Goal: Task Accomplishment & Management: Manage account settings

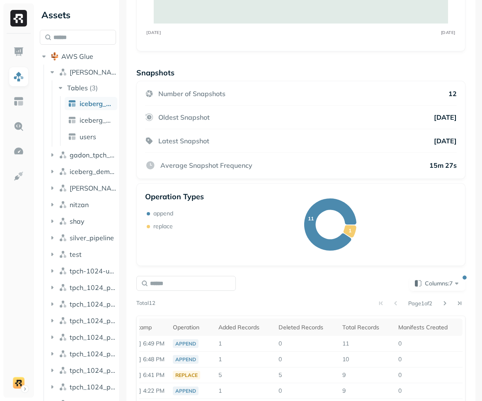
scroll to position [100, 0]
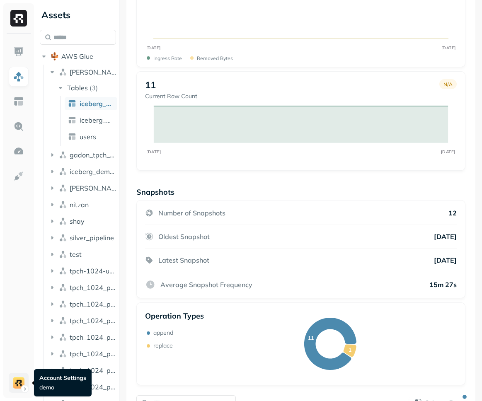
click at [22, 384] on html "Assets AWS Glue dean Tables ( 3 ) iceberg_partitioned iceberg_partitioned_2 use…" at bounding box center [241, 200] width 482 height 401
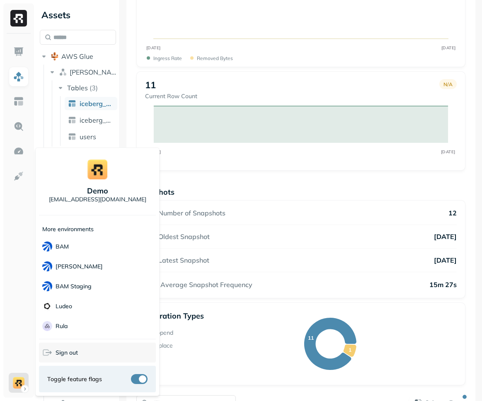
click at [58, 349] on span "Sign out" at bounding box center [67, 353] width 22 height 8
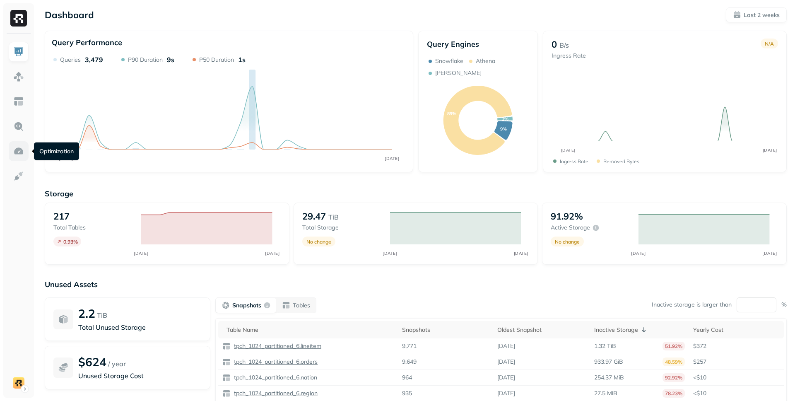
click at [12, 149] on link at bounding box center [19, 151] width 20 height 20
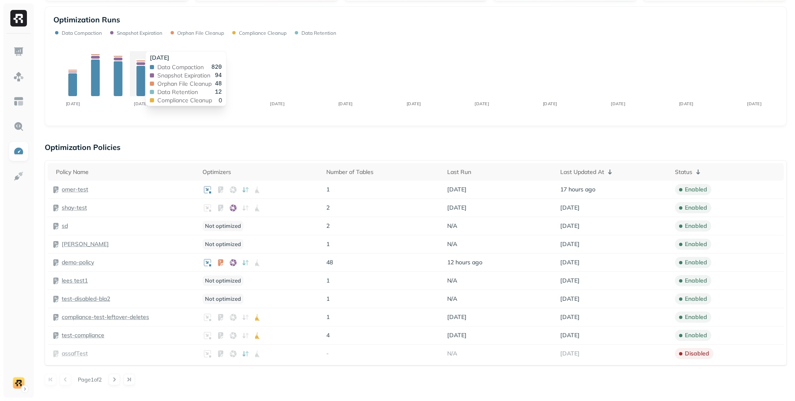
scroll to position [171, 0]
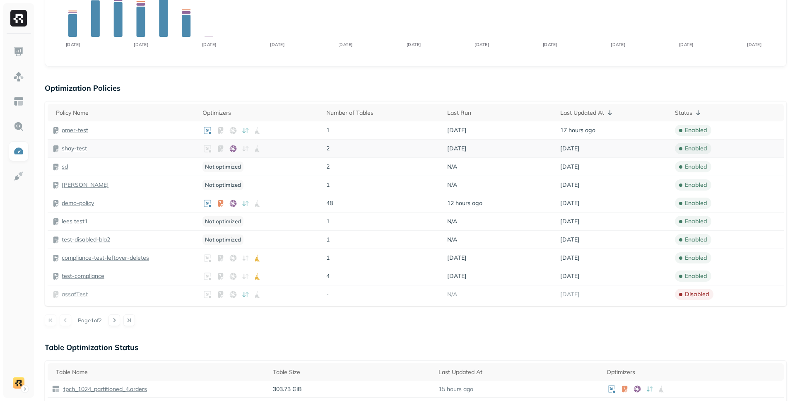
click at [69, 147] on p "shay-test" at bounding box center [74, 149] width 25 height 8
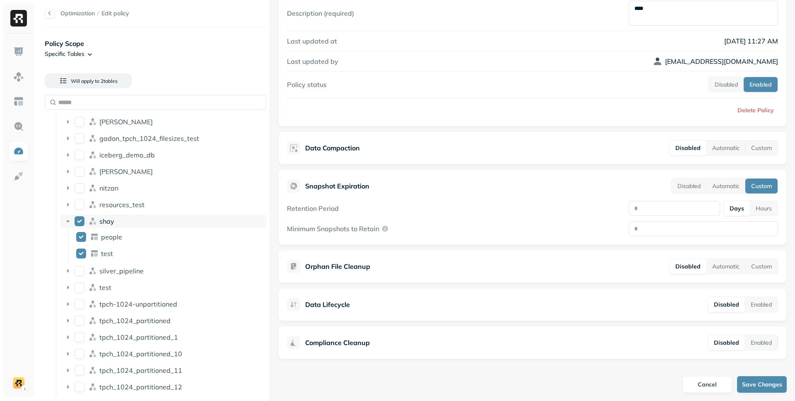
scroll to position [16, 0]
click at [151, 99] on input "text" at bounding box center [156, 102] width 222 height 15
click at [15, 102] on img at bounding box center [18, 101] width 11 height 11
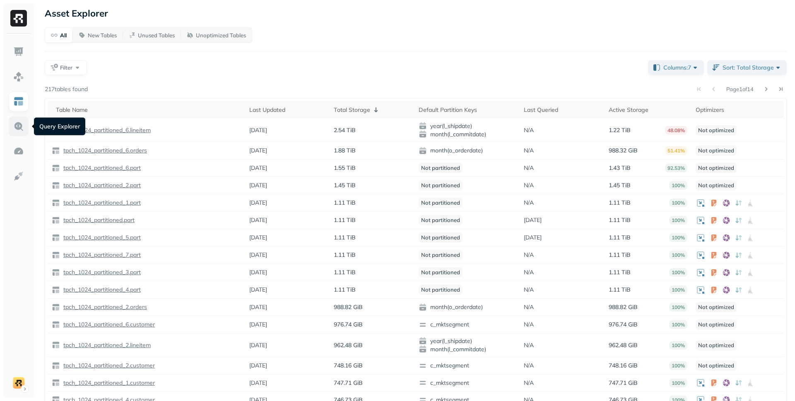
click at [27, 117] on link at bounding box center [19, 126] width 20 height 20
click at [14, 147] on img at bounding box center [18, 151] width 11 height 11
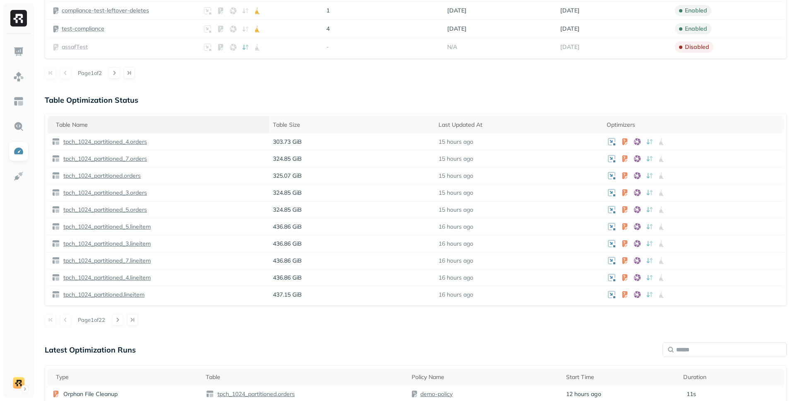
scroll to position [420, 0]
click at [73, 142] on p "tpch_1024_partitioned_4.orders" at bounding box center [104, 140] width 85 height 8
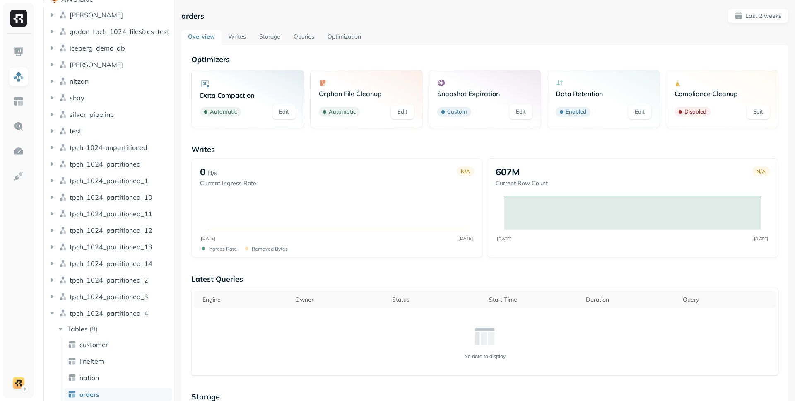
click at [487, 91] on p "Snapshot Expiration" at bounding box center [484, 93] width 95 height 8
click at [519, 108] on link "Edit" at bounding box center [521, 111] width 23 height 15
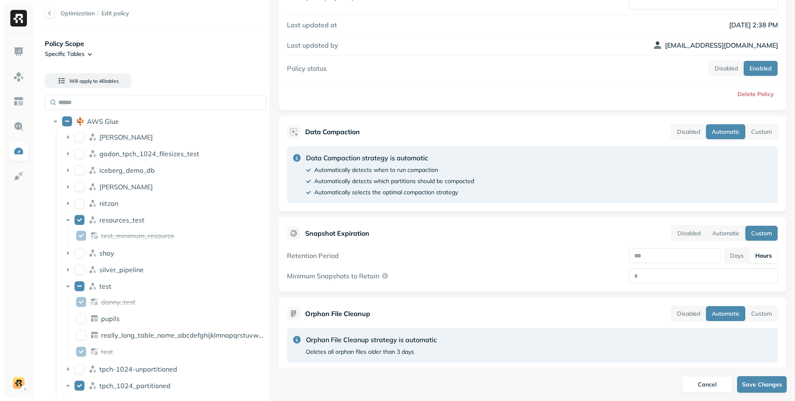
scroll to position [109, 0]
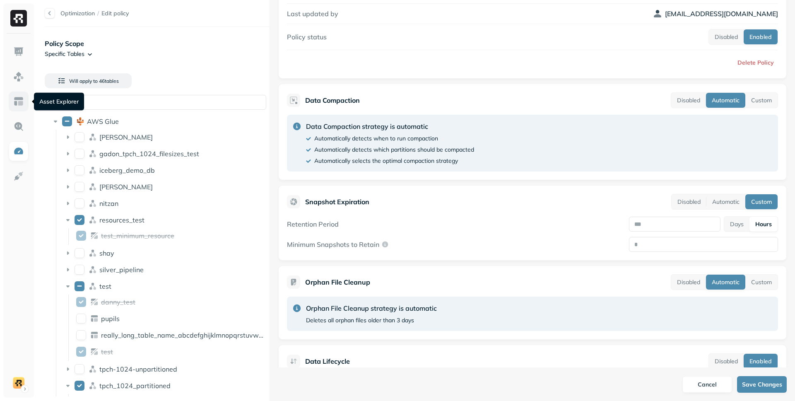
click at [16, 97] on img at bounding box center [18, 101] width 11 height 11
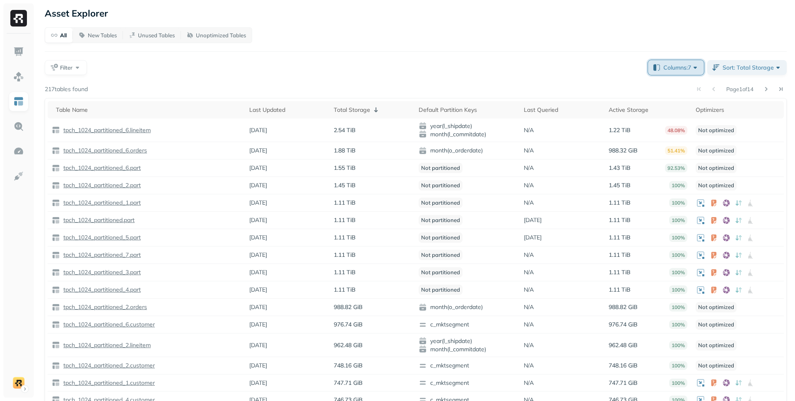
click at [698, 65] on span "Columns: 7" at bounding box center [682, 67] width 36 height 8
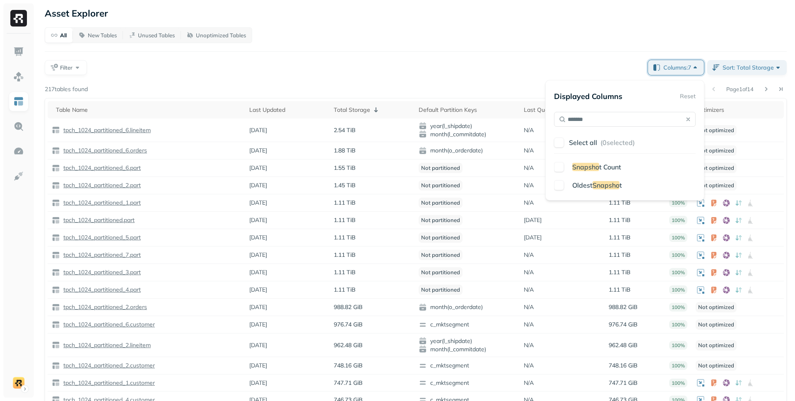
type input "*******"
click at [623, 167] on div "Snapsho t Count" at bounding box center [632, 167] width 127 height 10
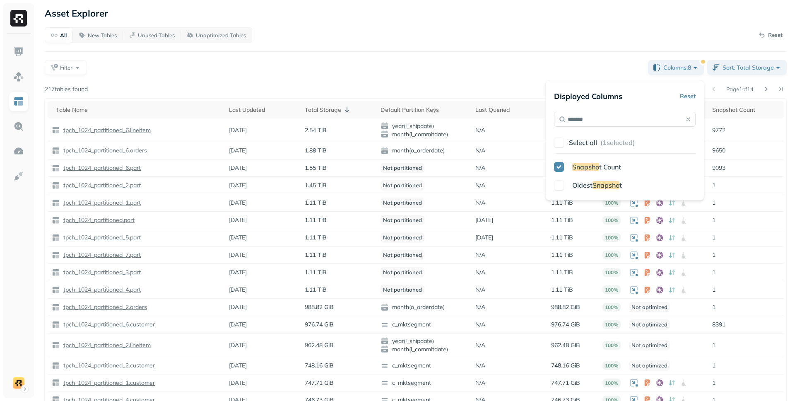
click at [547, 51] on div "All New Tables Unused Tables Unoptimized Tables Reset Filter Columns: 8 Sort: T…" at bounding box center [416, 219] width 742 height 384
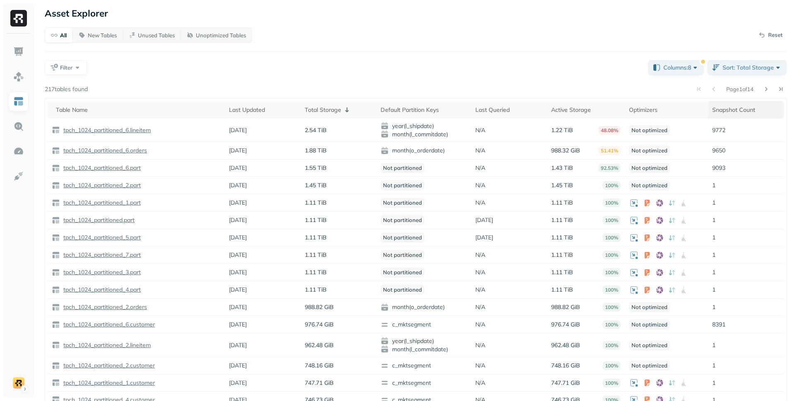
click at [716, 111] on div "Snapshot Count" at bounding box center [746, 110] width 68 height 10
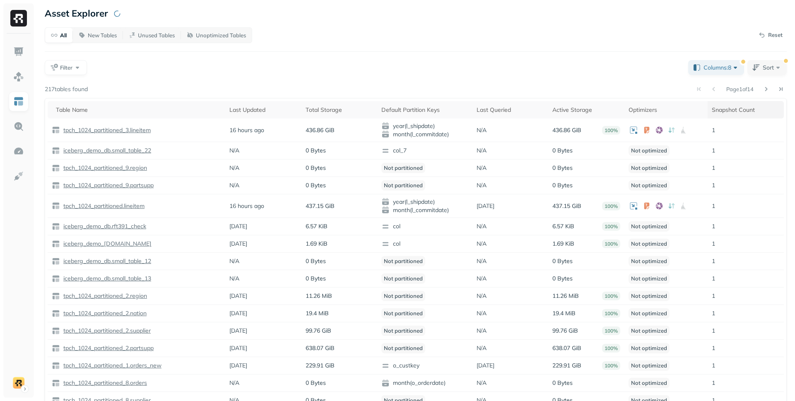
click at [716, 111] on div "Snapshot Count" at bounding box center [746, 110] width 68 height 10
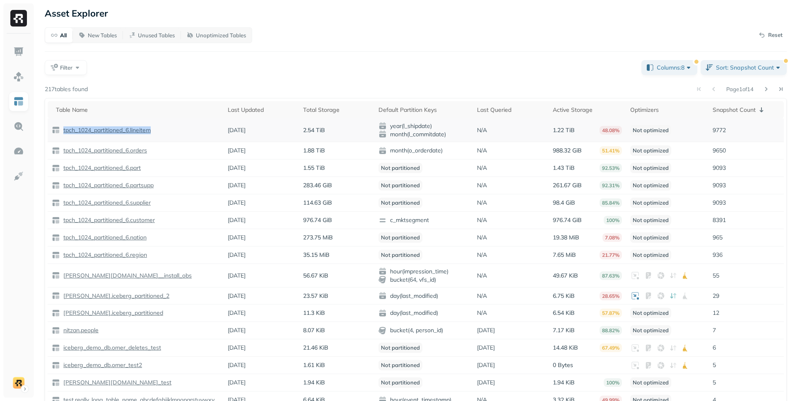
drag, startPoint x: 171, startPoint y: 132, endPoint x: 63, endPoint y: 128, distance: 108.2
click at [63, 128] on div "tpch_1024_partitioned_6.lineitem" at bounding box center [136, 130] width 168 height 8
copy p "tpch_1024_partitioned_6.lineitem"
click at [129, 130] on p "tpch_1024_partitioned_6.lineitem" at bounding box center [106, 130] width 89 height 8
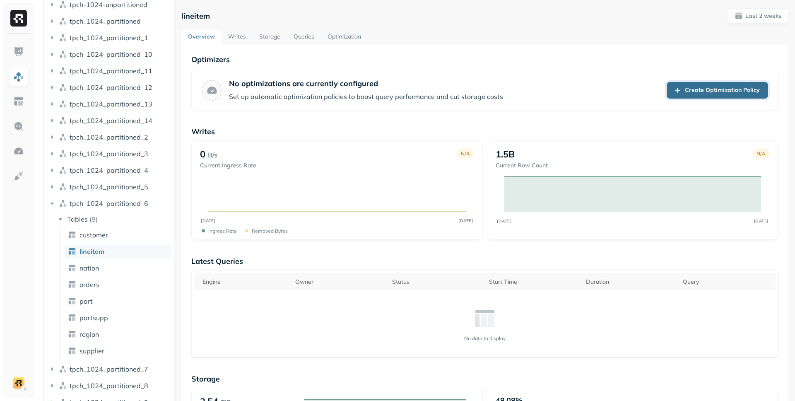
click at [677, 92] on link "Create Optimization Policy" at bounding box center [717, 90] width 101 height 17
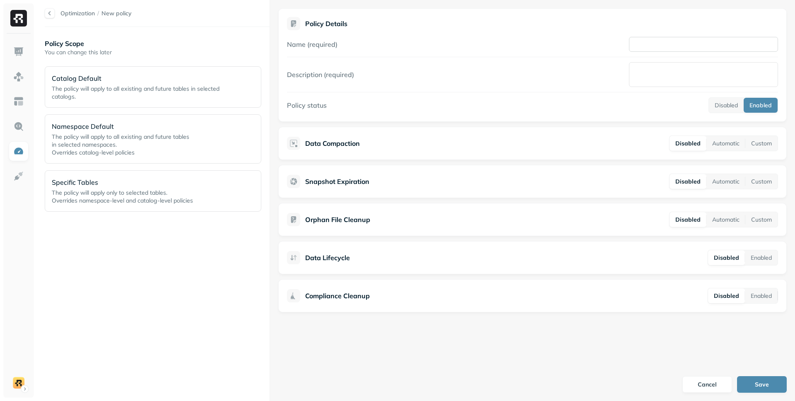
click at [671, 51] on input "Name (required)" at bounding box center [703, 44] width 149 height 15
type input "**********"
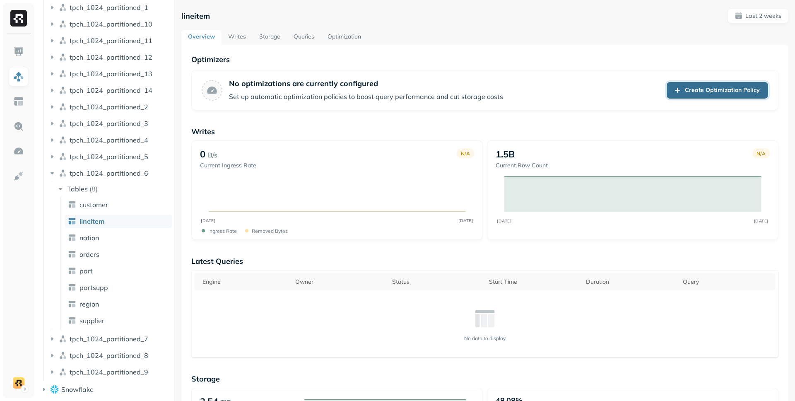
click at [686, 92] on link "Create Optimization Policy" at bounding box center [717, 90] width 101 height 17
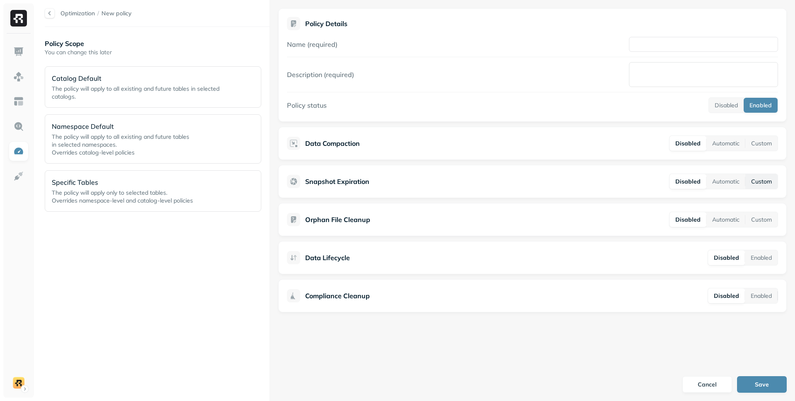
click at [763, 184] on button "Custom" at bounding box center [762, 181] width 32 height 15
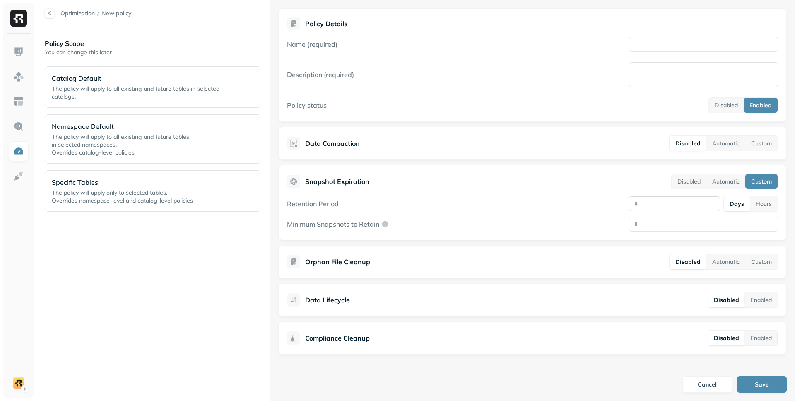
click at [658, 204] on input "number" at bounding box center [674, 203] width 91 height 15
click at [761, 201] on button "Hours" at bounding box center [764, 203] width 28 height 15
click at [659, 201] on input "number" at bounding box center [675, 203] width 92 height 15
type input "*"
click at [657, 224] on input "Minimum Snapshots to Retain" at bounding box center [703, 224] width 149 height 15
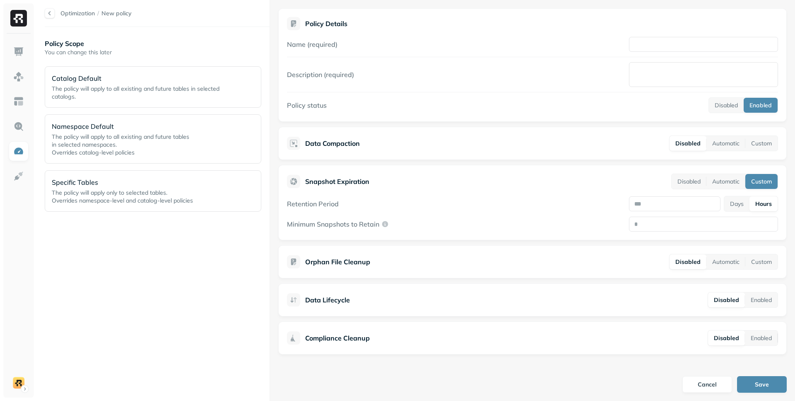
type input "*"
type input "****"
click at [552, 226] on div "Minimum Snapshots to Retain ****" at bounding box center [532, 224] width 491 height 15
click at [653, 205] on input "*" at bounding box center [675, 203] width 92 height 15
click at [665, 205] on input "*" at bounding box center [675, 203] width 92 height 15
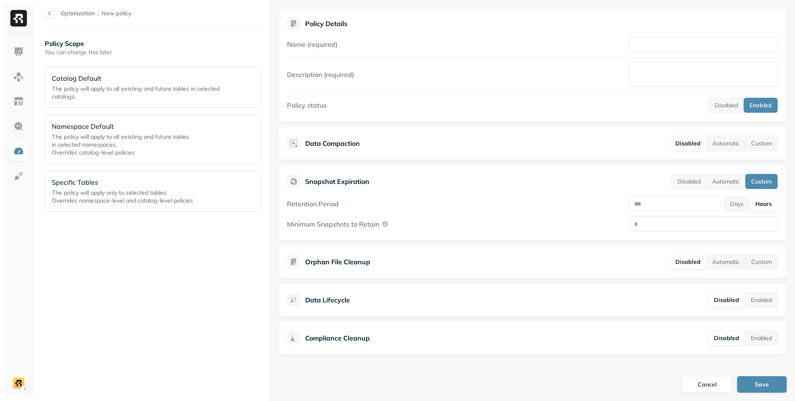
click at [753, 206] on button "Hours" at bounding box center [764, 203] width 28 height 15
click at [651, 207] on input "*" at bounding box center [675, 203] width 92 height 15
type input "**"
click at [604, 186] on div "Snapshot Expiration Disabled Automatic Custom" at bounding box center [532, 182] width 491 height 16
click at [750, 389] on button "Save" at bounding box center [762, 384] width 50 height 17
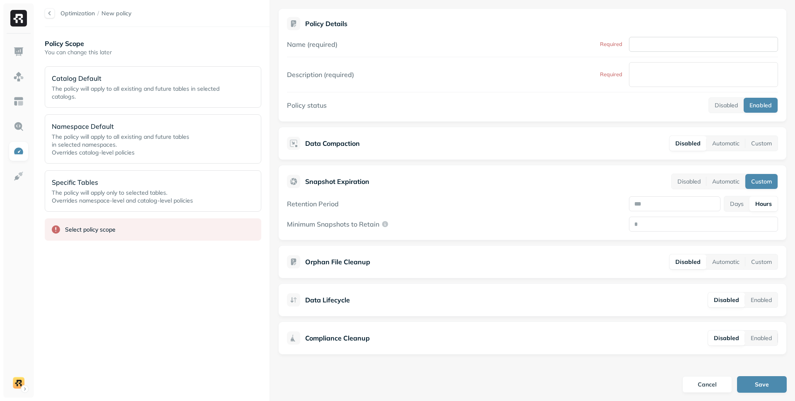
click at [644, 44] on input "Name (required)" at bounding box center [703, 44] width 149 height 15
type input "*"
type input "**********"
type textarea "*"
click at [770, 379] on button "Save" at bounding box center [762, 384] width 50 height 17
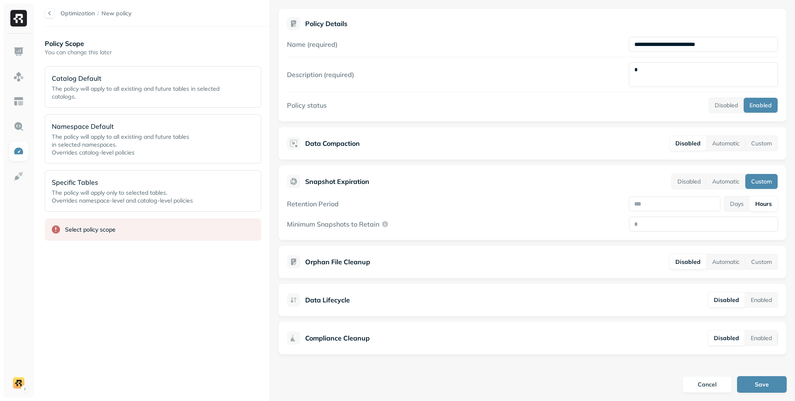
click at [51, 16] on div at bounding box center [50, 13] width 10 height 10
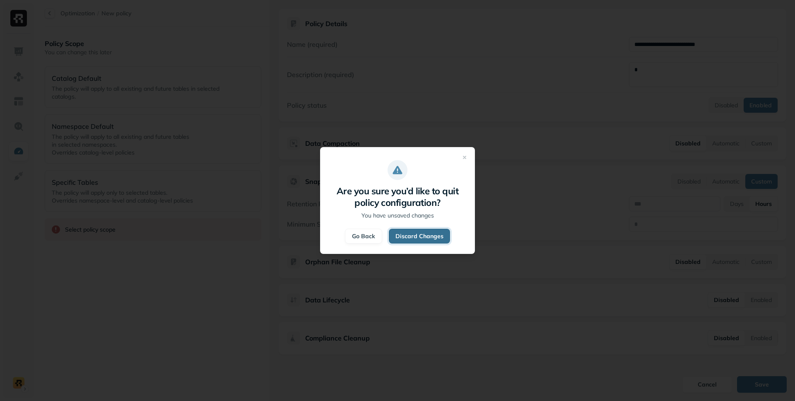
click at [404, 237] on button "Discard Changes" at bounding box center [419, 236] width 61 height 15
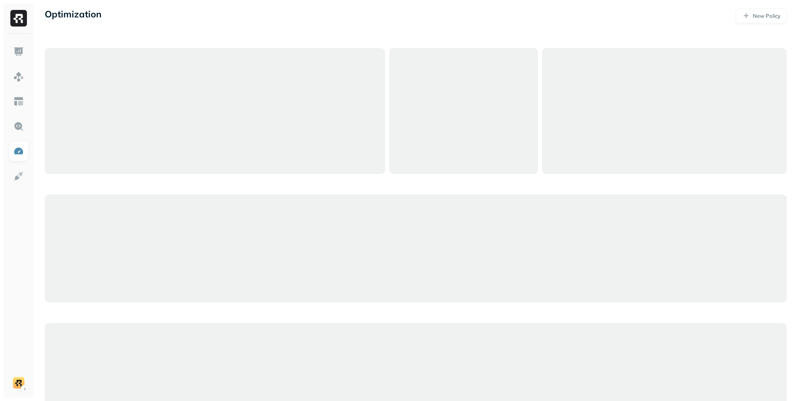
click at [418, 234] on div at bounding box center [416, 249] width 742 height 108
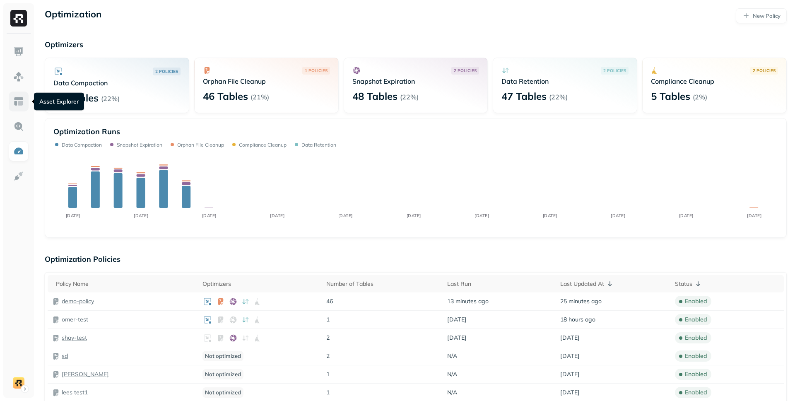
click at [16, 94] on link at bounding box center [19, 102] width 20 height 20
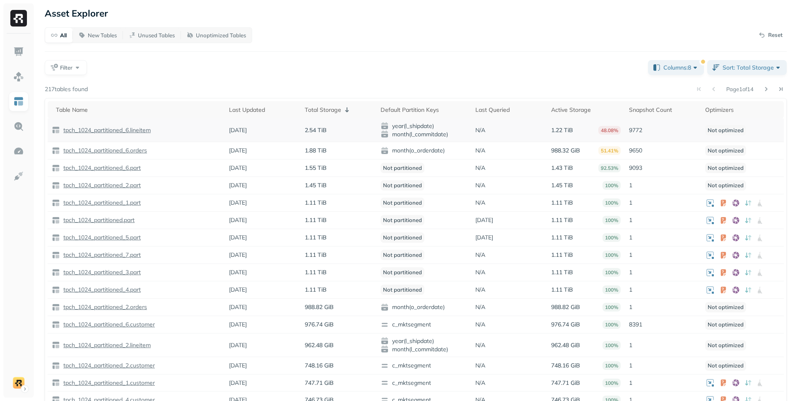
click at [94, 131] on p "tpch_1024_partitioned_6.lineitem" at bounding box center [106, 130] width 89 height 8
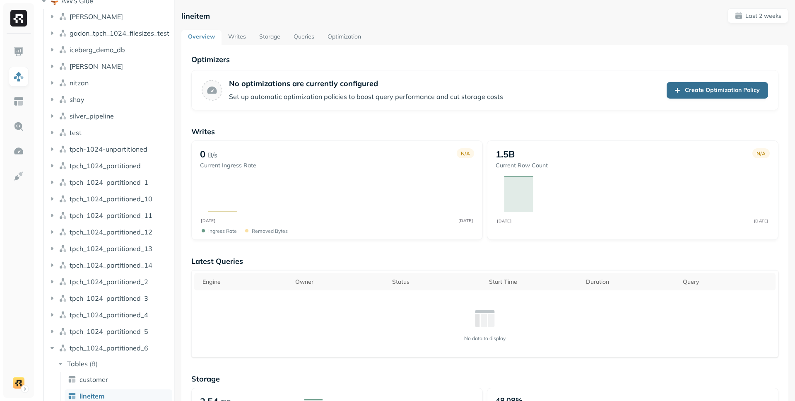
scroll to position [57, 0]
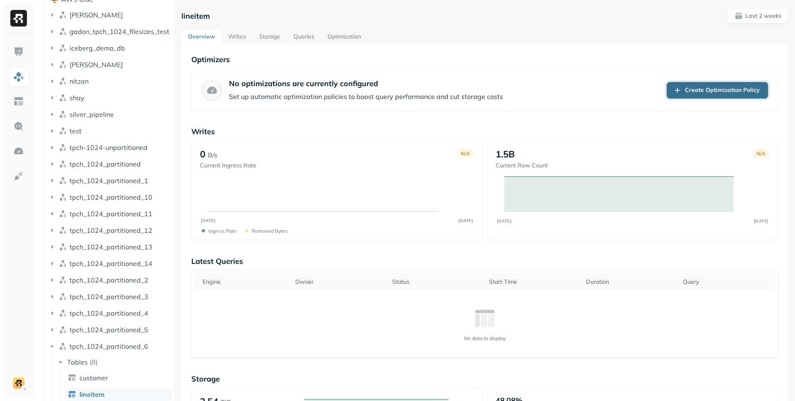
click at [714, 91] on link "Create Optimization Policy" at bounding box center [717, 90] width 101 height 17
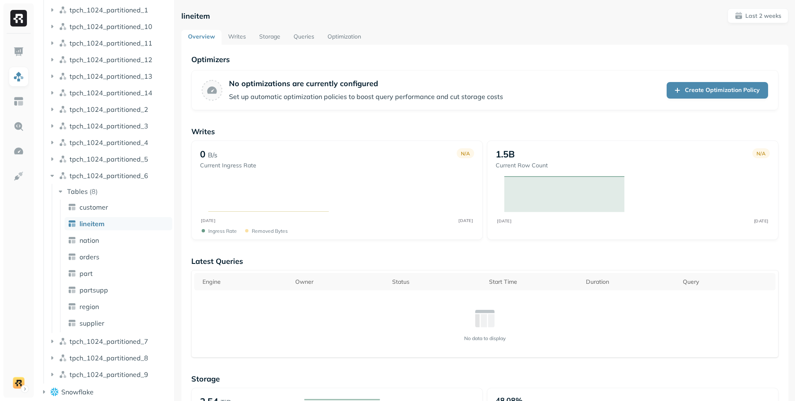
scroll to position [230, 0]
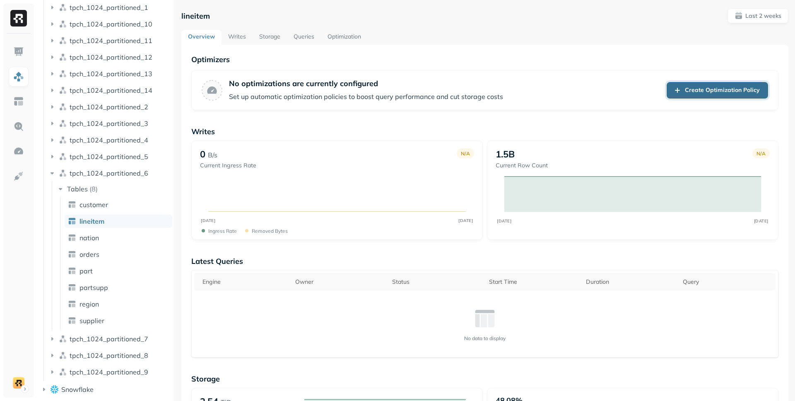
click at [704, 91] on link "Create Optimization Policy" at bounding box center [717, 90] width 101 height 17
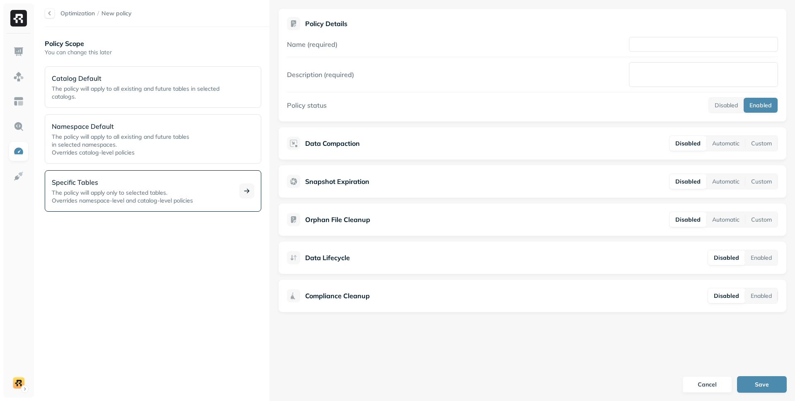
click at [78, 197] on span "Overrides namespace-level and catalog-level policies" at bounding box center [122, 200] width 141 height 7
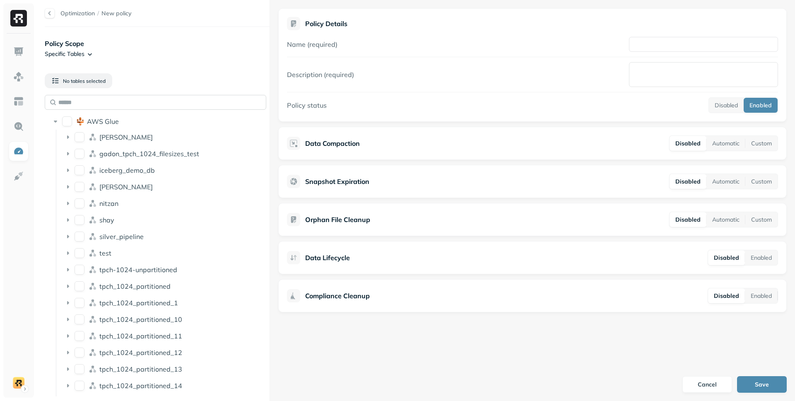
click at [125, 103] on input "text" at bounding box center [156, 102] width 222 height 15
paste input "********"
type input "********"
paste input "**********"
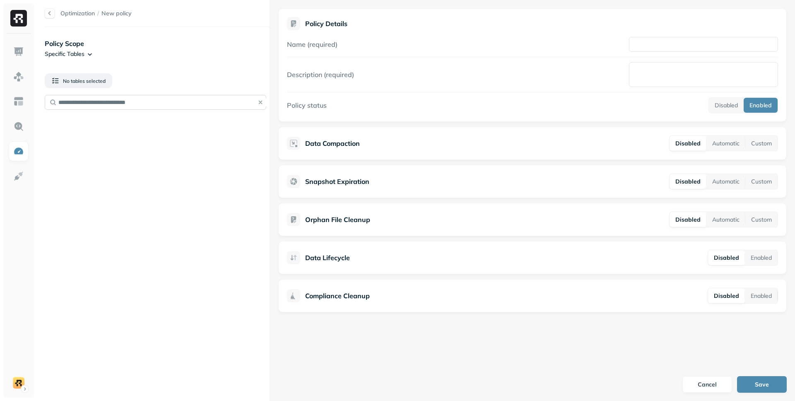
click at [233, 102] on input "**********" at bounding box center [156, 102] width 222 height 15
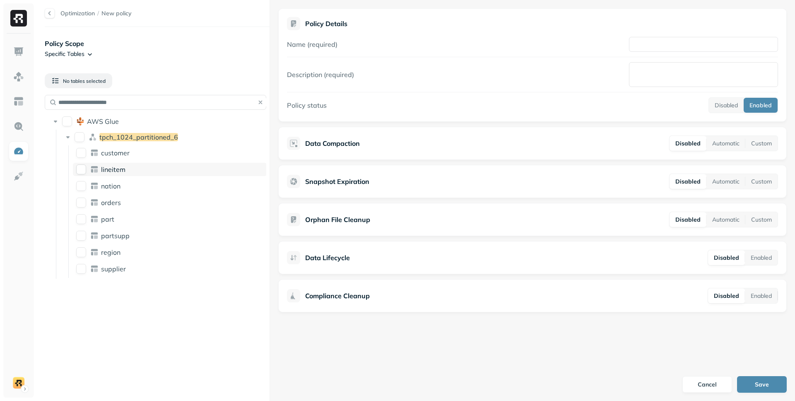
type input "**********"
click at [83, 170] on button "lineitem" at bounding box center [81, 169] width 10 height 10
click at [668, 43] on input "Name (required)" at bounding box center [703, 44] width 149 height 15
type input "**********"
click at [382, 174] on div "Snapshot Expiration Disabled Automatic Custom" at bounding box center [532, 182] width 491 height 16
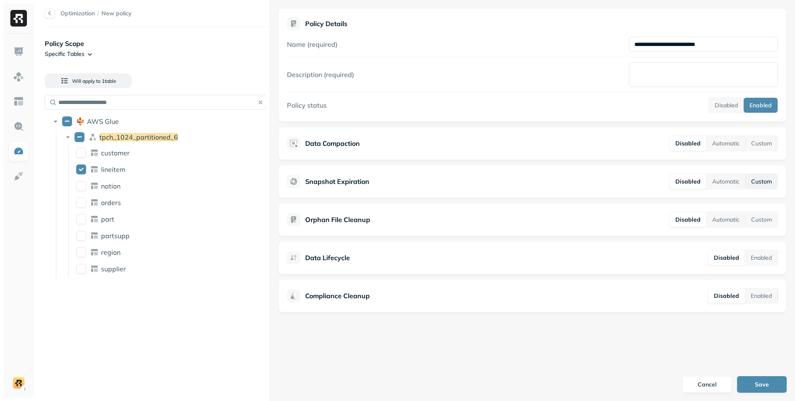
click at [761, 182] on button "Custom" at bounding box center [762, 181] width 32 height 15
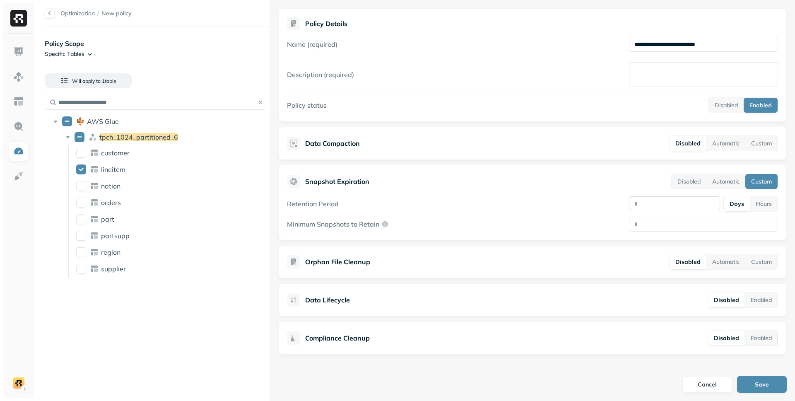
click at [657, 198] on input "number" at bounding box center [674, 203] width 91 height 15
click at [761, 203] on button "Hours" at bounding box center [764, 203] width 28 height 15
click at [737, 202] on button "Days" at bounding box center [736, 203] width 25 height 15
click at [651, 203] on input "**" at bounding box center [674, 203] width 91 height 15
type input "*"
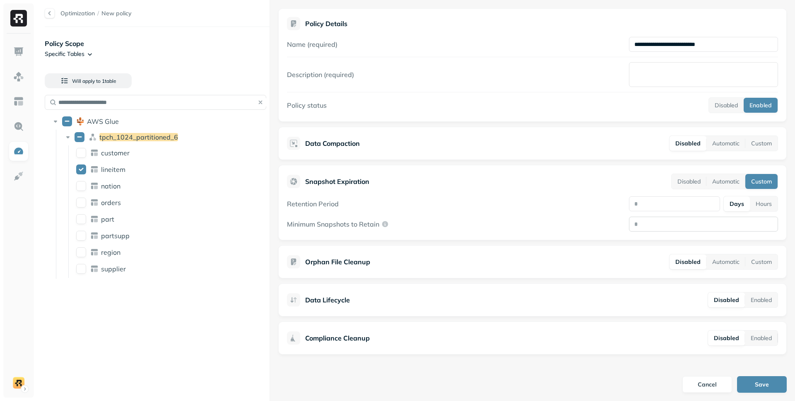
type input "*"
click at [649, 226] on input "Minimum Snapshots to Retain" at bounding box center [703, 224] width 149 height 15
type input "****"
click at [763, 386] on button "Save" at bounding box center [762, 384] width 50 height 17
type textarea "*"
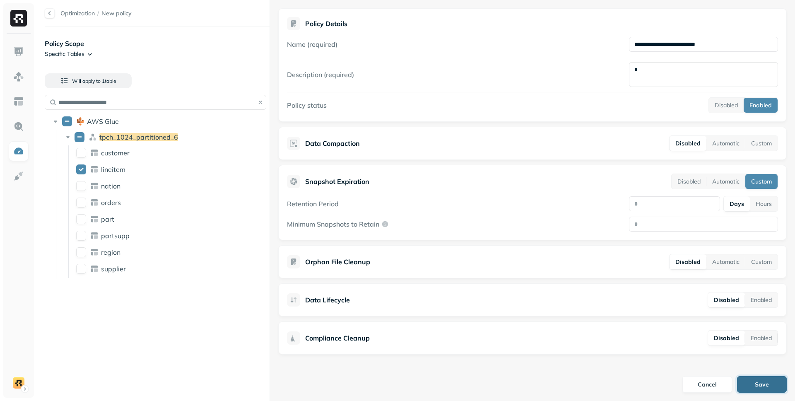
click at [756, 379] on button "Save" at bounding box center [762, 384] width 50 height 17
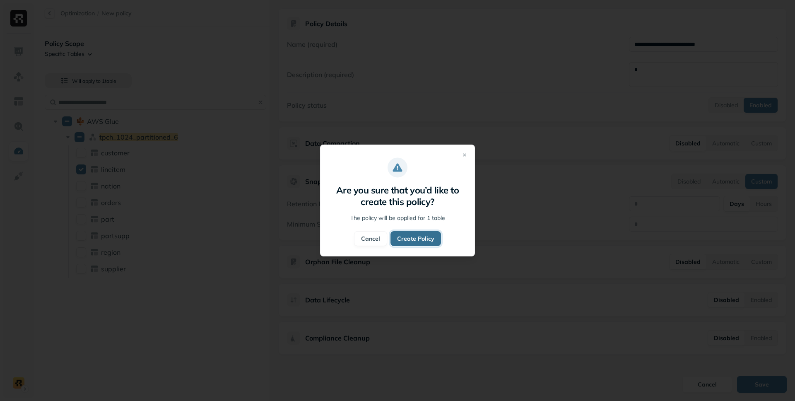
click at [408, 238] on button "Create Policy" at bounding box center [416, 238] width 51 height 15
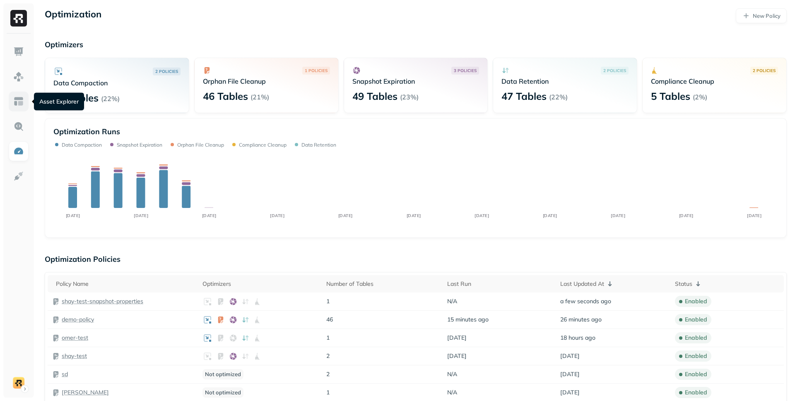
click at [19, 105] on img at bounding box center [18, 101] width 11 height 11
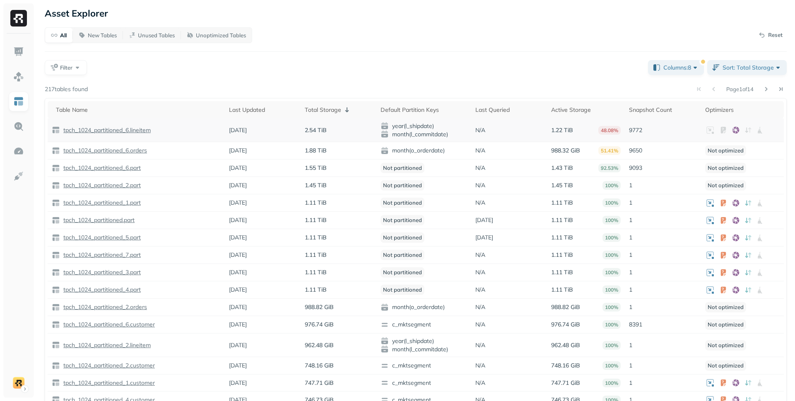
click at [108, 130] on p "tpch_1024_partitioned_6.lineitem" at bounding box center [106, 130] width 89 height 8
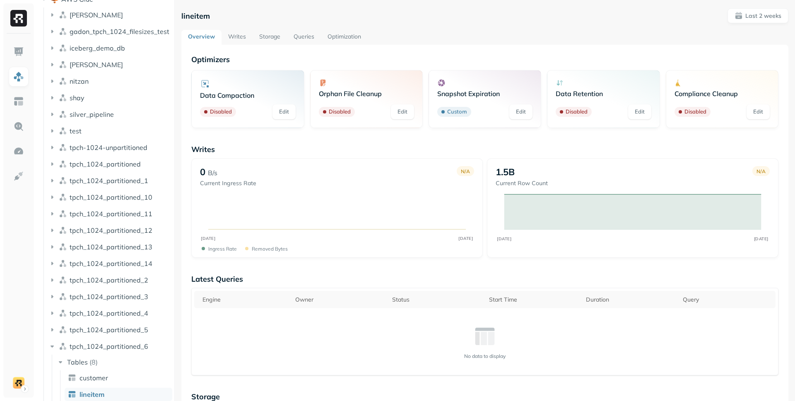
click at [267, 38] on link "Storage" at bounding box center [270, 37] width 34 height 15
